Goal: Task Accomplishment & Management: Complete application form

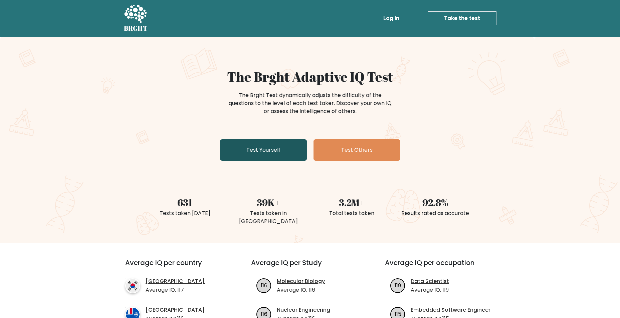
click at [278, 148] on link "Test Yourself" at bounding box center [263, 150] width 87 height 21
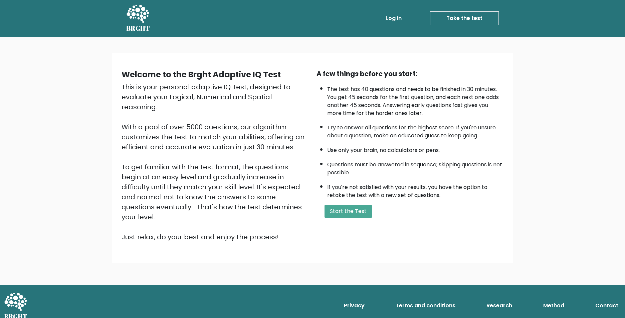
click at [392, 13] on link "Log in" at bounding box center [393, 18] width 21 height 13
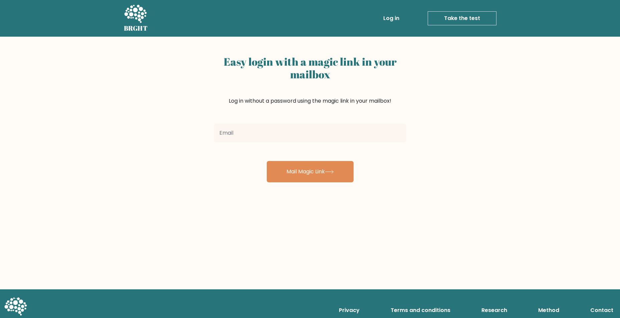
click at [281, 147] on form "Mail Magic Link" at bounding box center [310, 151] width 192 height 61
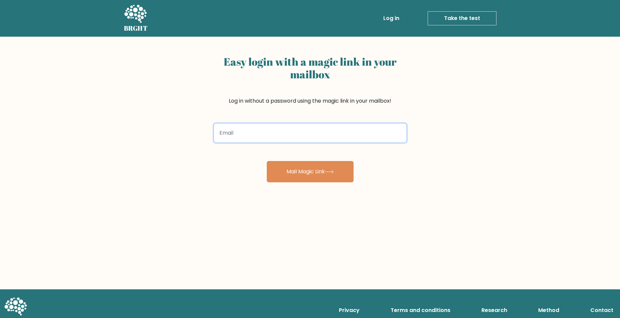
click at [280, 142] on input "email" at bounding box center [310, 133] width 192 height 19
type input "rgdesenhos321@gmail.com"
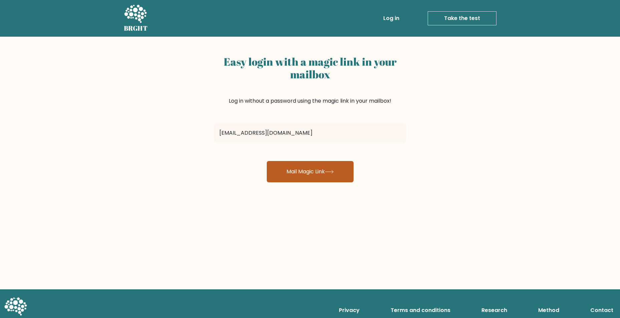
click at [340, 174] on button "Mail Magic Link" at bounding box center [310, 171] width 87 height 21
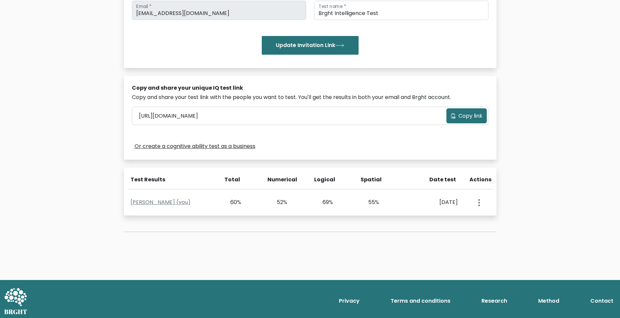
scroll to position [138, 0]
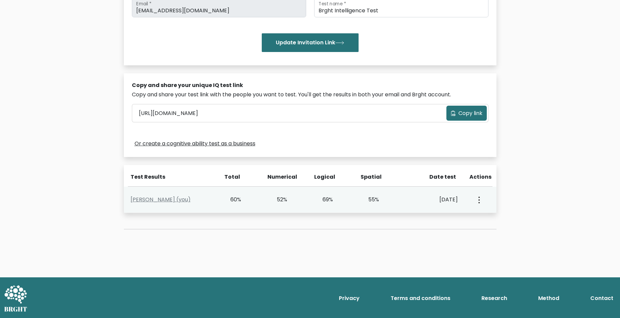
drag, startPoint x: 271, startPoint y: 198, endPoint x: 386, endPoint y: 198, distance: 114.8
click at [386, 198] on div "Ryan Lopes (you) 60% 52% 69% 55% Oct. 4, 2025 View Profile" at bounding box center [310, 200] width 373 height 26
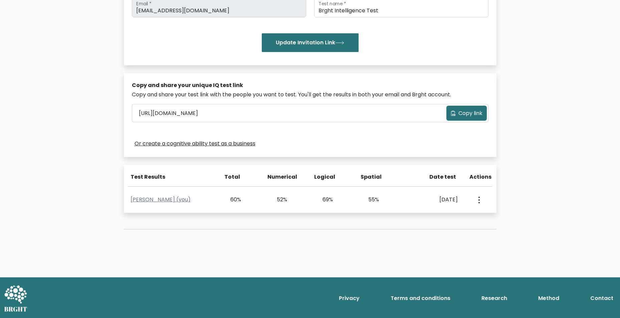
drag, startPoint x: 170, startPoint y: 227, endPoint x: 195, endPoint y: 213, distance: 28.6
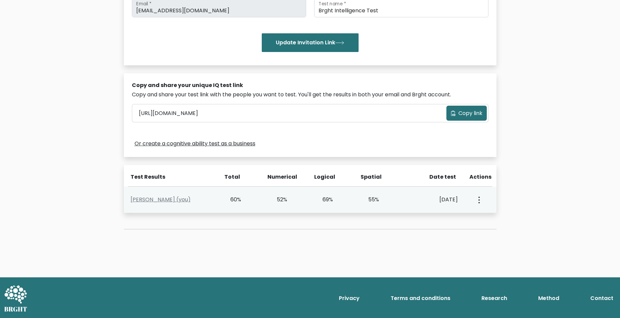
click at [171, 227] on div "Test the IQ of other people 40 questions 30 minutes English Create your unique …" at bounding box center [310, 76] width 381 height 338
click at [144, 200] on link "Ryan Lopes (you)" at bounding box center [161, 200] width 60 height 8
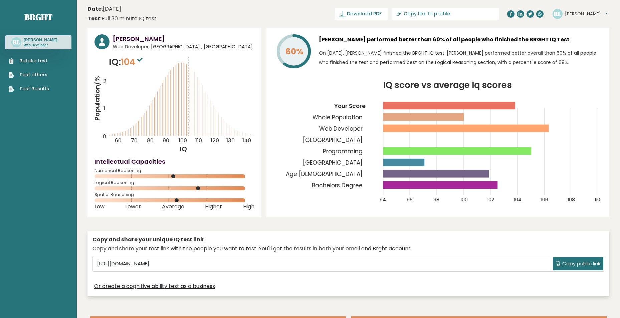
click at [30, 59] on link "Retake test" at bounding box center [29, 60] width 40 height 7
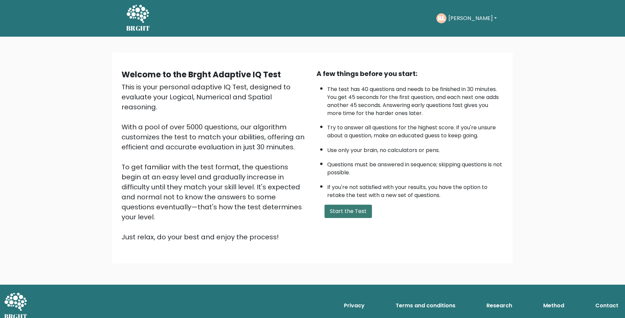
click at [358, 211] on button "Start the Test" at bounding box center [347, 211] width 47 height 13
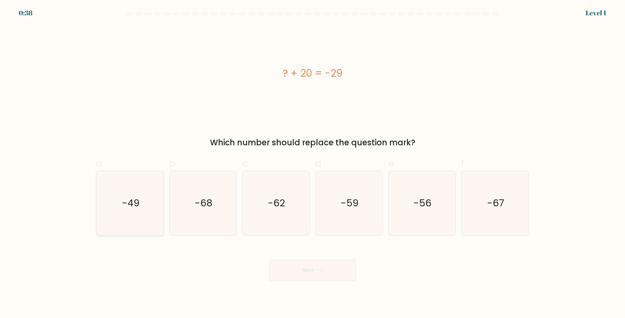
click at [141, 193] on icon "-49" at bounding box center [130, 203] width 64 height 64
click at [312, 164] on input "a. -49" at bounding box center [312, 161] width 0 height 4
radio input "true"
click at [328, 272] on button "Next" at bounding box center [312, 270] width 87 height 21
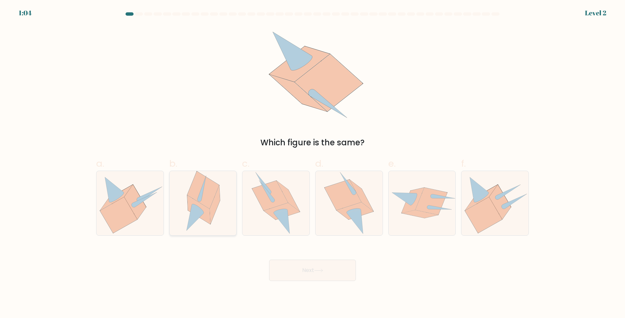
click at [222, 210] on icon at bounding box center [203, 203] width 44 height 64
click at [312, 164] on input "b." at bounding box center [312, 161] width 0 height 4
radio input "true"
click at [356, 212] on icon at bounding box center [354, 222] width 16 height 24
click at [313, 164] on input "d." at bounding box center [312, 161] width 0 height 4
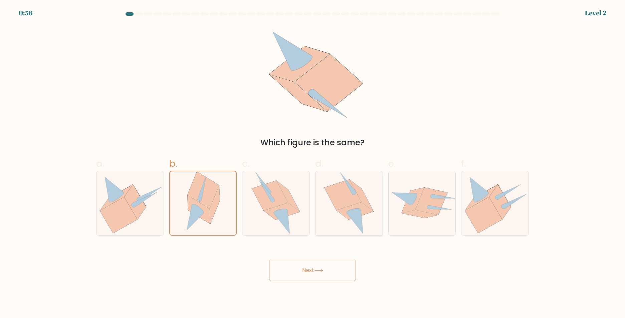
radio input "true"
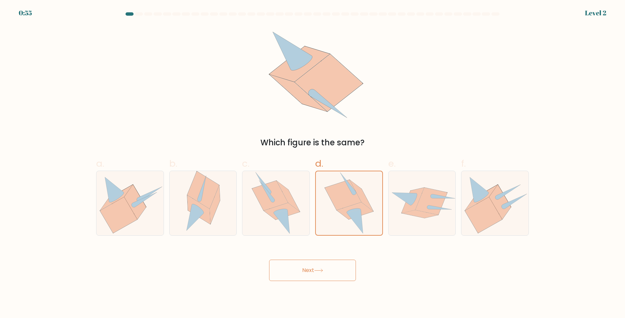
click at [337, 274] on button "Next" at bounding box center [312, 270] width 87 height 21
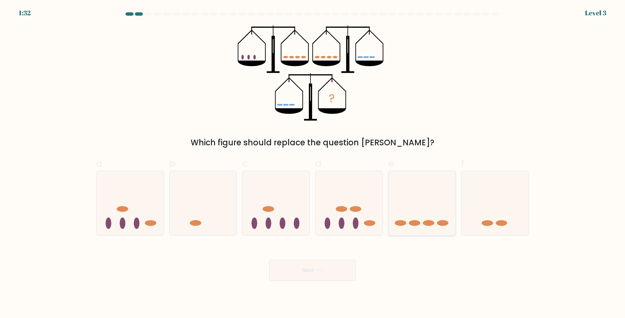
click at [406, 198] on icon at bounding box center [422, 203] width 67 height 55
click at [313, 164] on input "e." at bounding box center [312, 161] width 0 height 4
radio input "true"
click at [330, 269] on button "Next" at bounding box center [312, 270] width 87 height 21
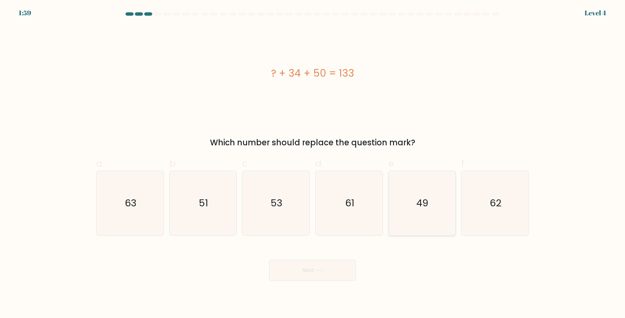
click at [428, 204] on text "49" at bounding box center [423, 203] width 12 height 13
click at [313, 164] on input "e. 49" at bounding box center [312, 161] width 0 height 4
radio input "true"
click at [329, 266] on button "Next" at bounding box center [312, 270] width 87 height 21
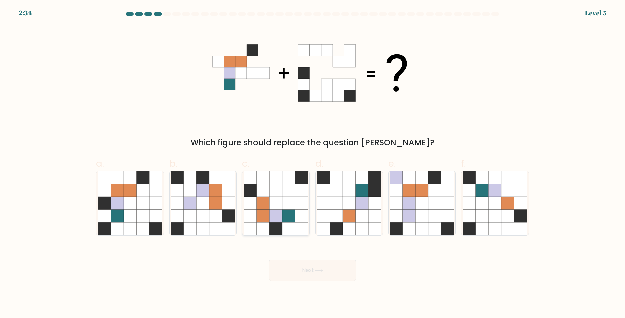
click at [288, 192] on icon at bounding box center [288, 190] width 13 height 13
click at [312, 164] on input "c." at bounding box center [312, 161] width 0 height 4
radio input "true"
click at [432, 183] on icon at bounding box center [434, 177] width 13 height 13
click at [313, 164] on input "e." at bounding box center [312, 161] width 0 height 4
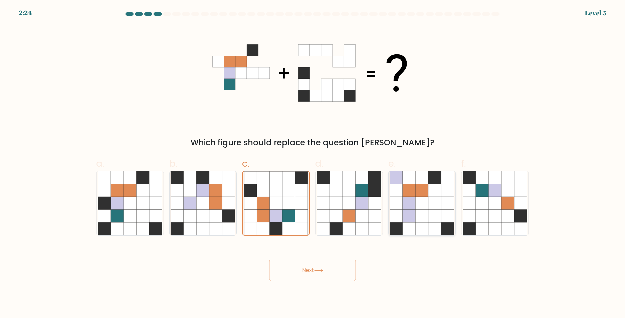
radio input "true"
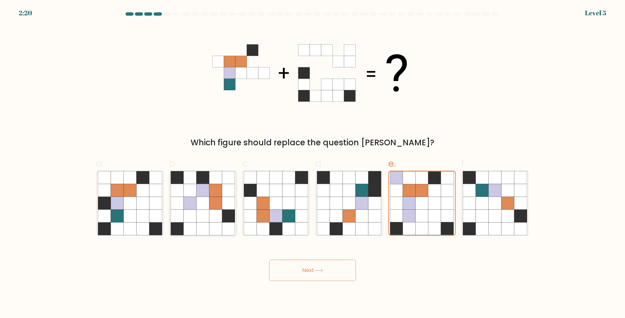
click at [211, 194] on icon at bounding box center [215, 190] width 13 height 13
click at [312, 164] on input "b." at bounding box center [312, 161] width 0 height 4
radio input "true"
click at [117, 198] on icon at bounding box center [117, 203] width 13 height 13
click at [312, 164] on input "a." at bounding box center [312, 161] width 0 height 4
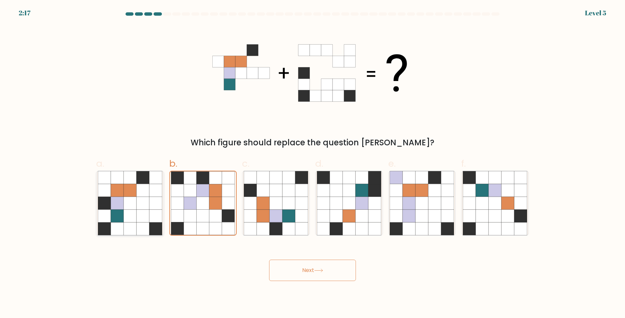
radio input "true"
click at [329, 273] on button "Next" at bounding box center [312, 270] width 87 height 21
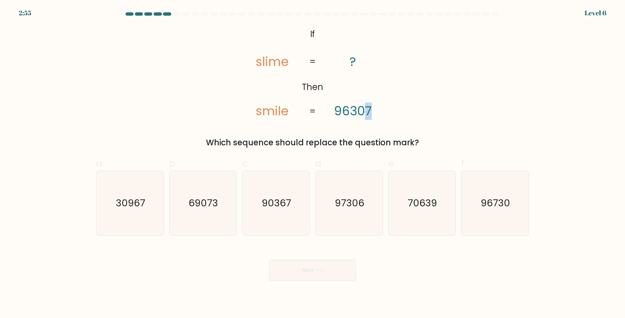
drag, startPoint x: 371, startPoint y: 113, endPoint x: 376, endPoint y: 113, distance: 5.0
click at [376, 113] on icon "@import url('[URL][DOMAIN_NAME]); If Then slime smile ? 96307 = =" at bounding box center [312, 72] width 155 height 95
drag, startPoint x: 376, startPoint y: 113, endPoint x: 393, endPoint y: 126, distance: 21.5
click at [393, 126] on div "@import url('[URL][DOMAIN_NAME]); If Then slime smile ? 96307 = = Which sequenc…" at bounding box center [312, 87] width 441 height 124
click at [277, 193] on icon "90367" at bounding box center [276, 203] width 64 height 64
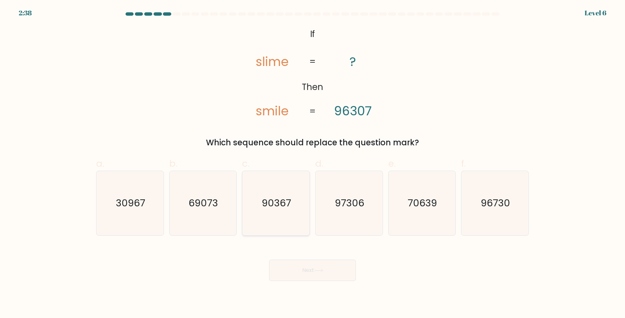
click at [312, 164] on input "c. 90367" at bounding box center [312, 161] width 0 height 4
radio input "true"
click at [316, 259] on div "Next" at bounding box center [312, 262] width 441 height 37
click at [314, 269] on button "Next" at bounding box center [312, 270] width 87 height 21
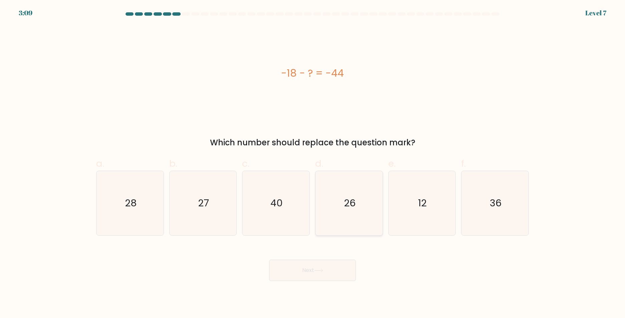
click at [372, 186] on icon "26" at bounding box center [349, 203] width 64 height 64
click at [313, 164] on input "d. 26" at bounding box center [312, 161] width 0 height 4
radio input "true"
click at [317, 272] on icon at bounding box center [318, 271] width 9 height 4
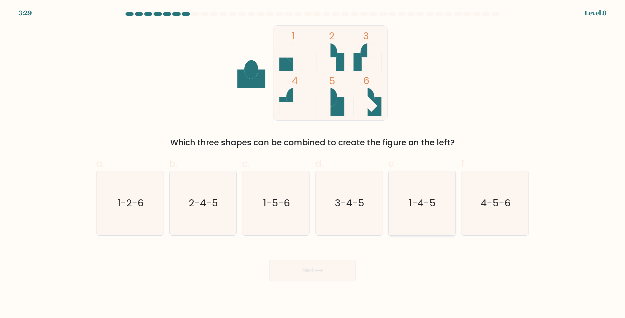
click at [438, 196] on icon "1-4-5" at bounding box center [422, 203] width 64 height 64
click at [313, 164] on input "e. 1-4-5" at bounding box center [312, 161] width 0 height 4
radio input "true"
click at [332, 271] on button "Next" at bounding box center [312, 270] width 87 height 21
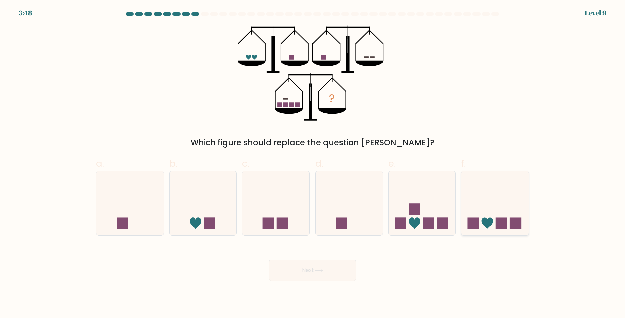
click at [508, 193] on icon at bounding box center [494, 203] width 67 height 55
click at [313, 164] on input "f." at bounding box center [312, 161] width 0 height 4
radio input "true"
click at [311, 268] on button "Next" at bounding box center [312, 270] width 87 height 21
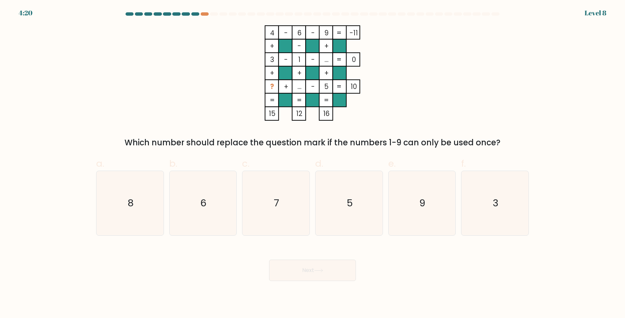
click at [417, 102] on div "4 - 6 - 9 -11 + - + 3 - 1 - ... 0 + + + ? + ... - 5 = 10 = = = = 15 12 16 = Whi…" at bounding box center [312, 87] width 441 height 124
click at [286, 191] on icon "7" at bounding box center [276, 203] width 64 height 64
click at [312, 164] on input "c. 7" at bounding box center [312, 161] width 0 height 4
radio input "true"
click at [354, 187] on icon "5" at bounding box center [349, 203] width 64 height 64
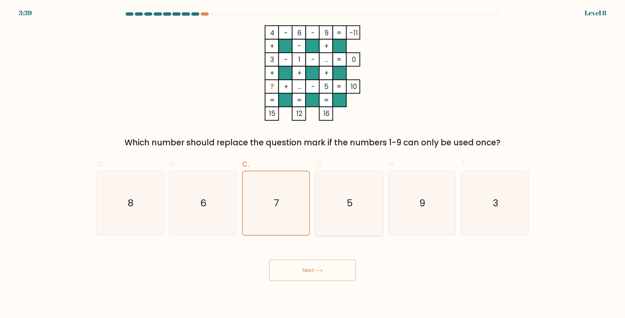
click at [313, 164] on input "d. 5" at bounding box center [312, 161] width 0 height 4
radio input "true"
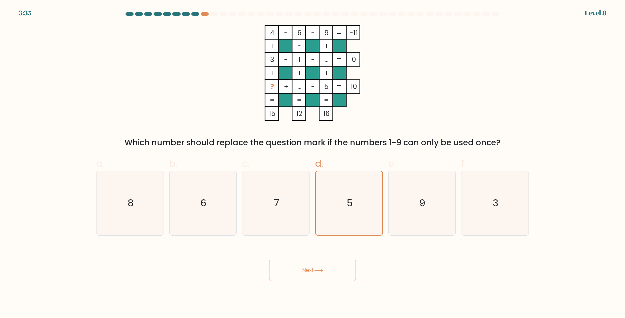
click at [317, 270] on icon at bounding box center [318, 271] width 9 height 4
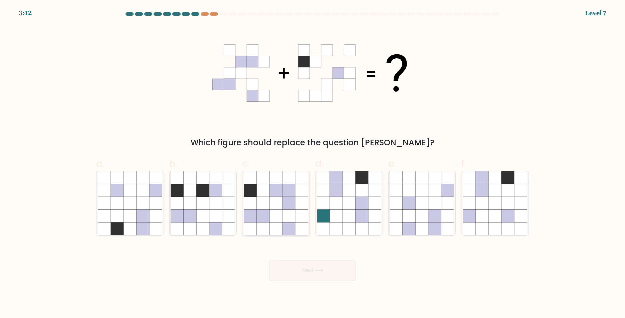
click at [296, 199] on icon at bounding box center [301, 203] width 13 height 13
click at [312, 164] on input "c." at bounding box center [312, 161] width 0 height 4
radio input "true"
click at [313, 270] on button "Next" at bounding box center [312, 270] width 87 height 21
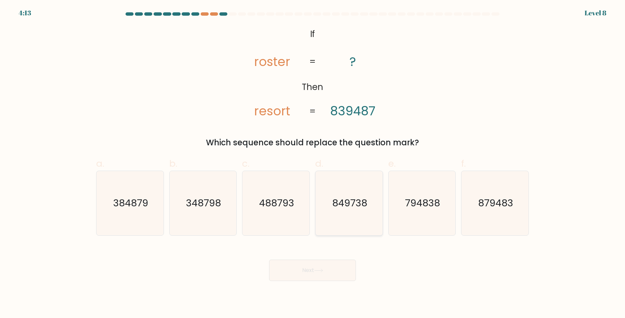
click at [332, 220] on icon "849738" at bounding box center [349, 203] width 64 height 64
click at [313, 164] on input "d. 849738" at bounding box center [312, 161] width 0 height 4
radio input "true"
click at [328, 268] on button "Next" at bounding box center [312, 270] width 87 height 21
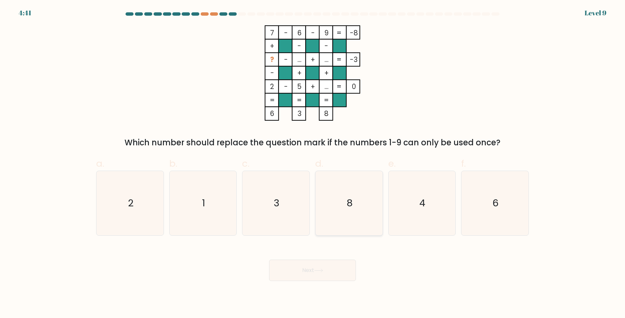
click at [346, 183] on icon "8" at bounding box center [349, 203] width 64 height 64
click at [313, 164] on input "d. 8" at bounding box center [312, 161] width 0 height 4
radio input "true"
click at [327, 264] on button "Next" at bounding box center [312, 270] width 87 height 21
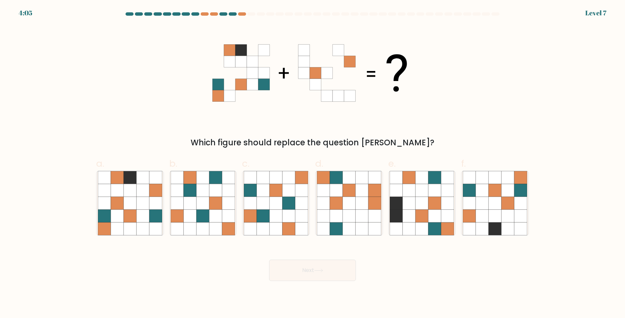
click at [464, 102] on div "Which figure should replace the question [PERSON_NAME]?" at bounding box center [312, 87] width 441 height 124
